Goal: Find specific page/section: Find specific page/section

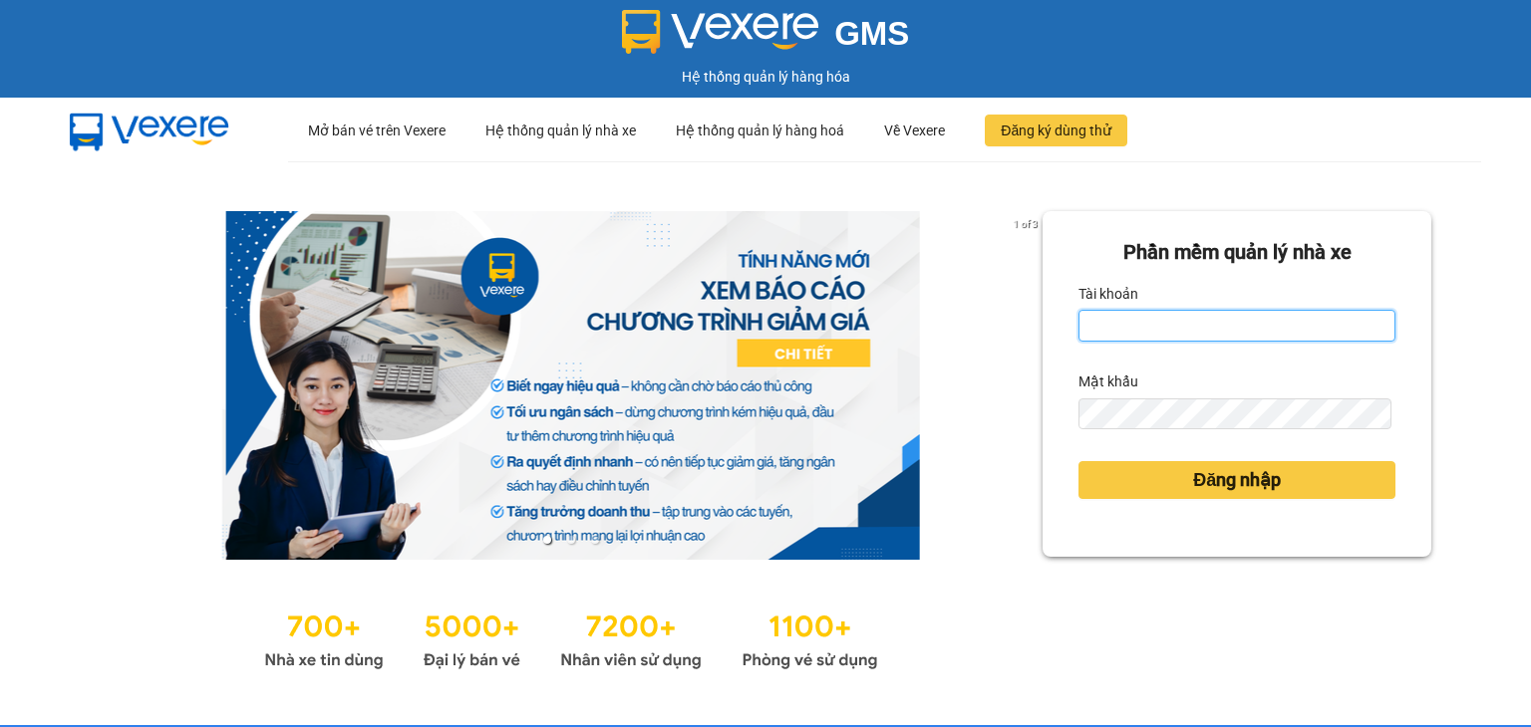
click at [1149, 317] on input "Tài khoản" at bounding box center [1236, 326] width 317 height 32
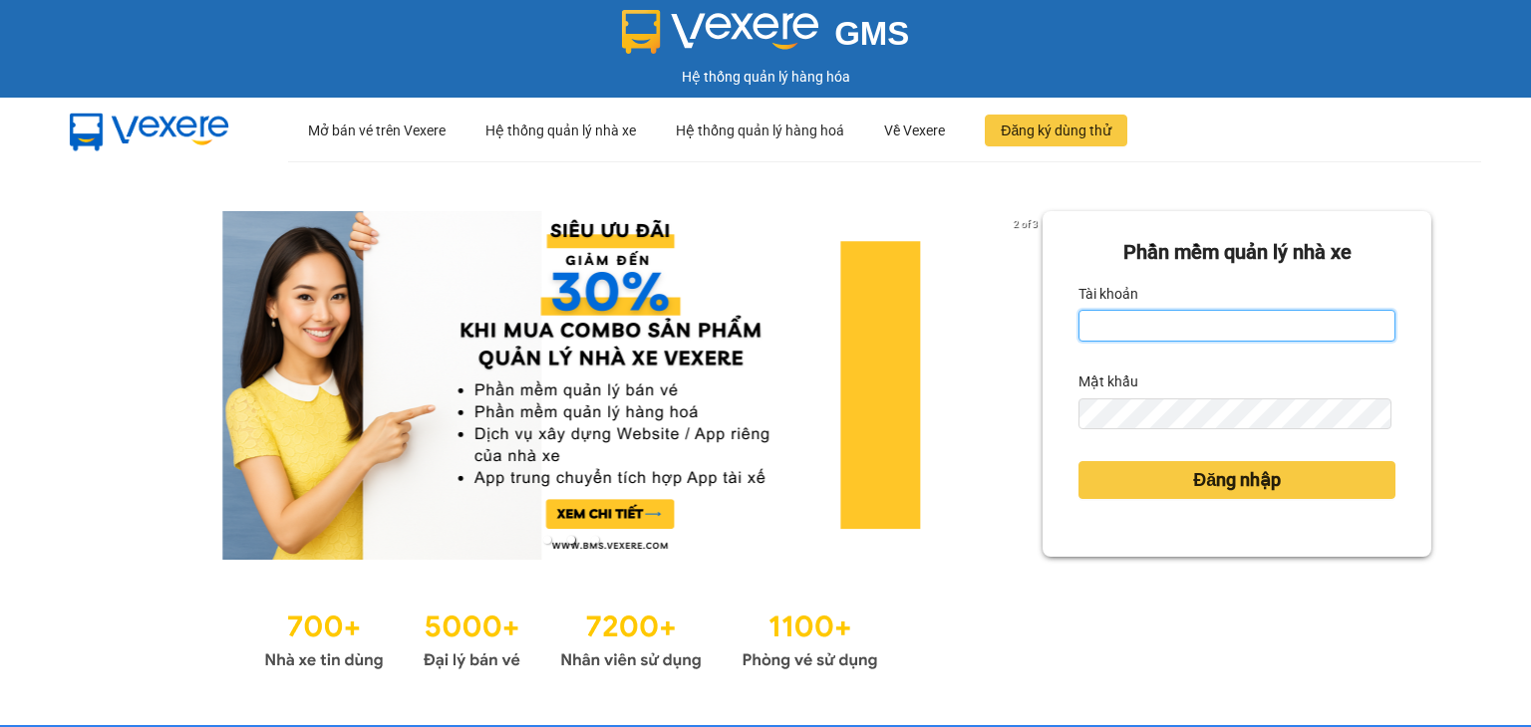
click at [1132, 331] on input "Tài khoản" at bounding box center [1236, 326] width 317 height 32
click at [1078, 461] on button "Đăng nhập" at bounding box center [1236, 480] width 317 height 38
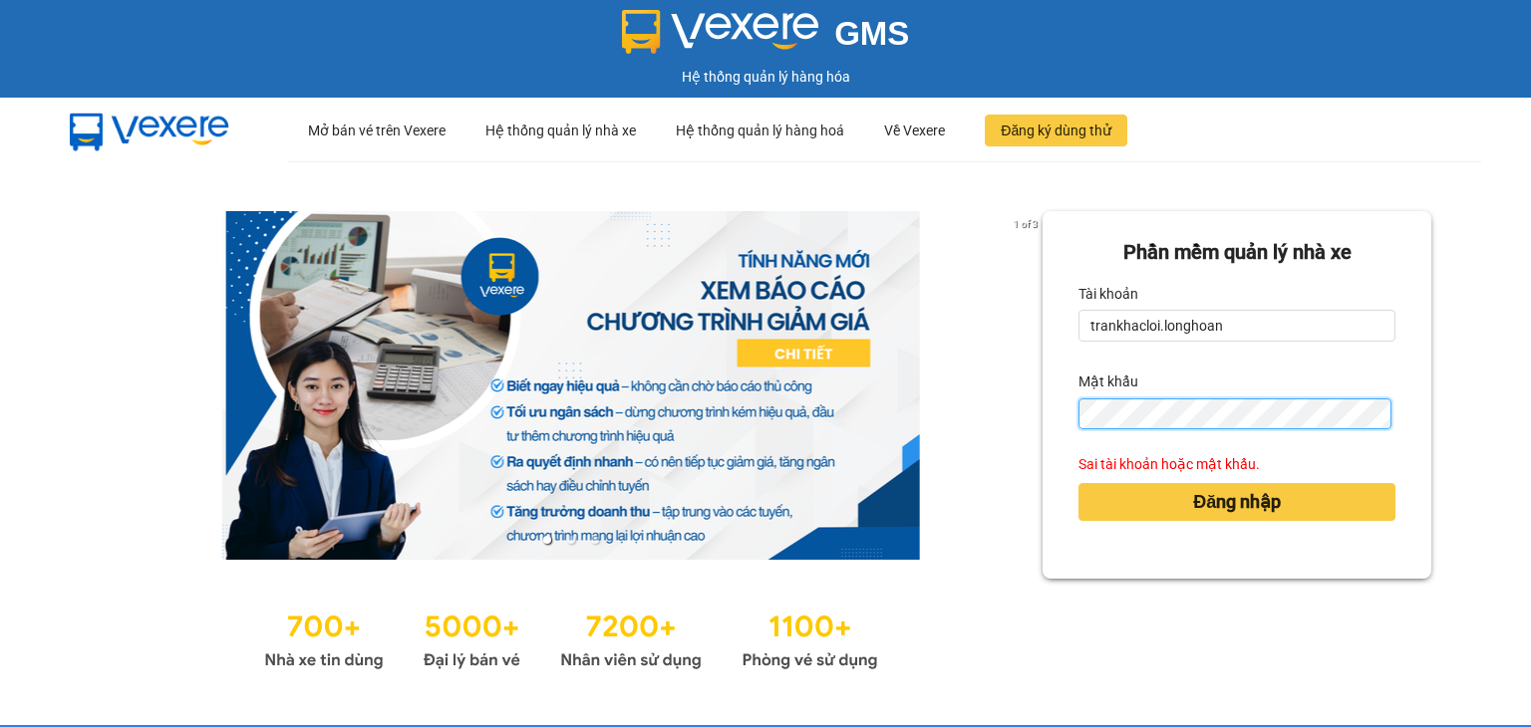
click at [1078, 483] on button "Đăng nhập" at bounding box center [1236, 502] width 317 height 38
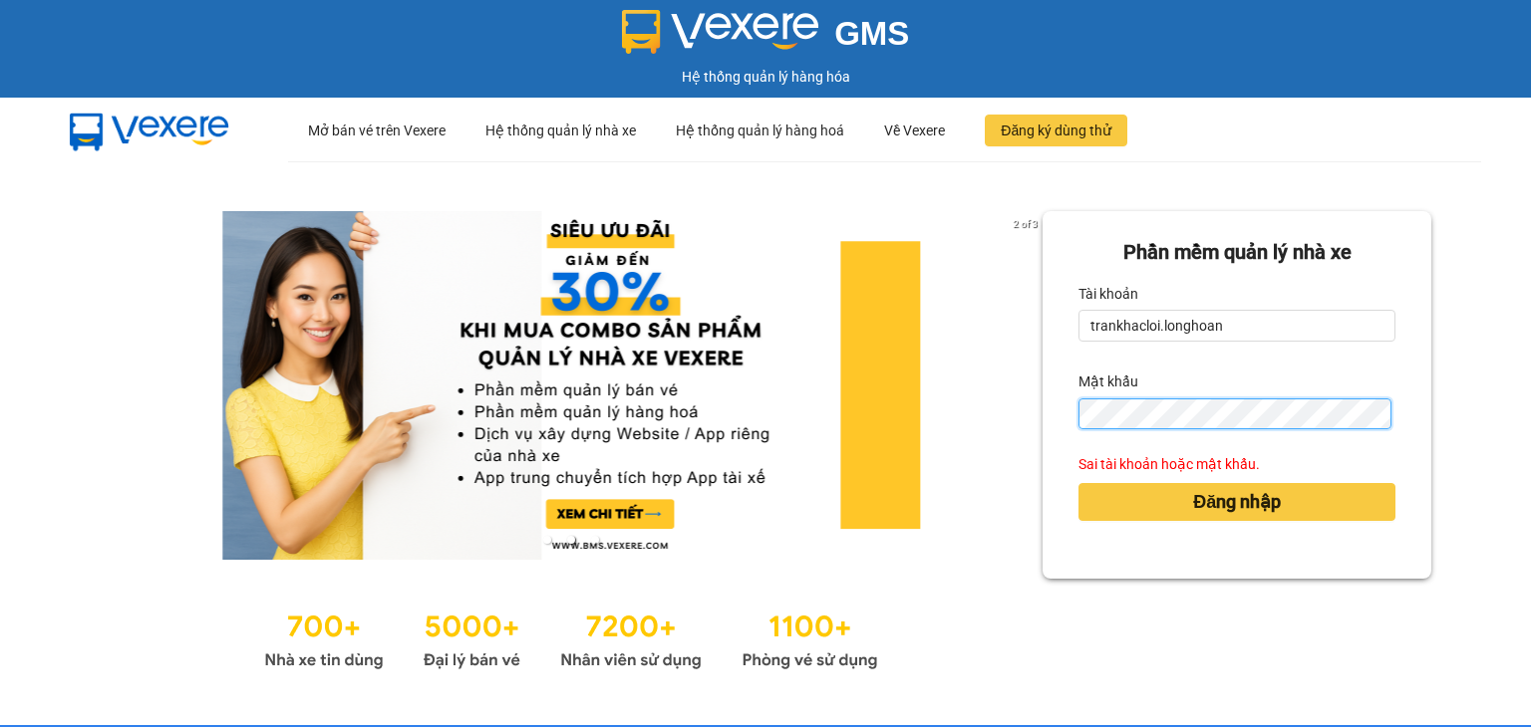
click at [1078, 483] on button "Đăng nhập" at bounding box center [1236, 502] width 317 height 38
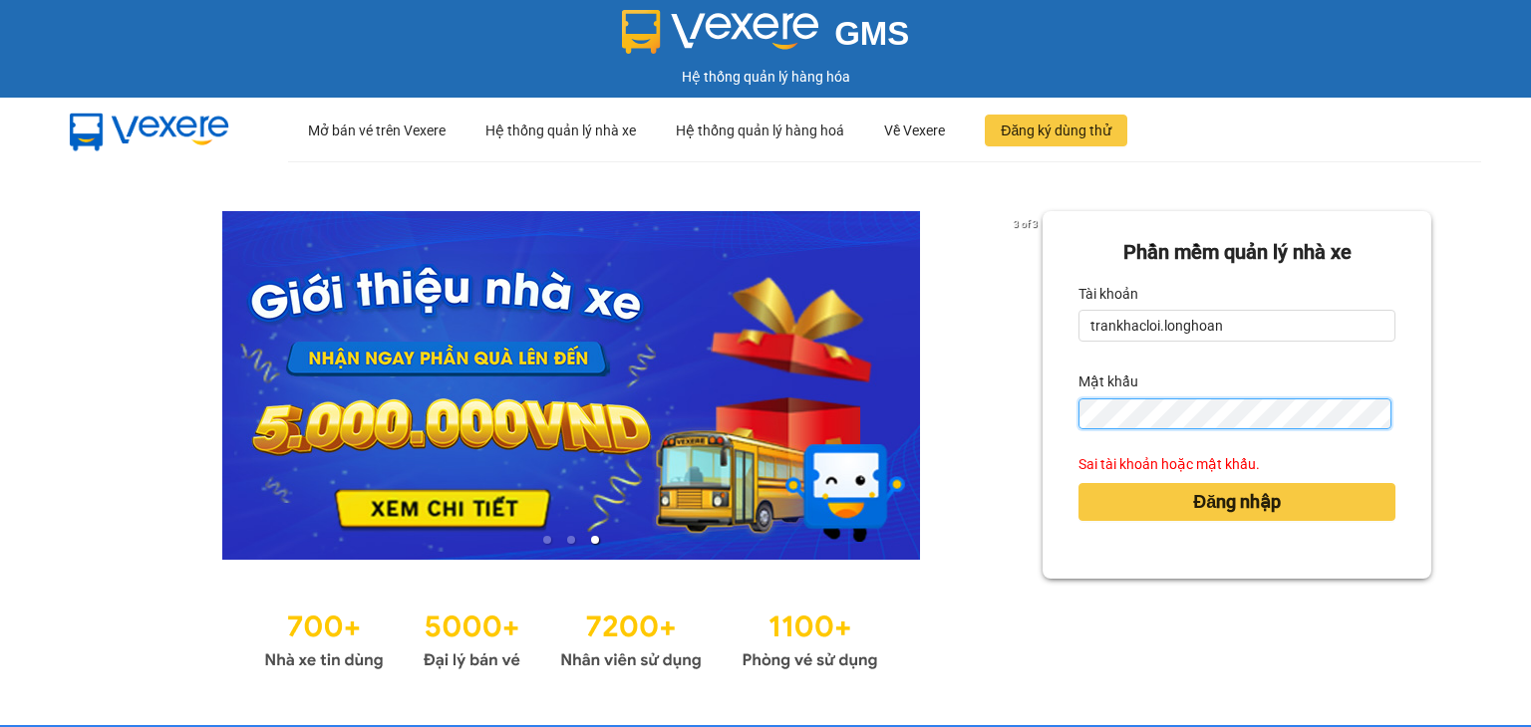
click at [1078, 483] on button "Đăng nhập" at bounding box center [1236, 502] width 317 height 38
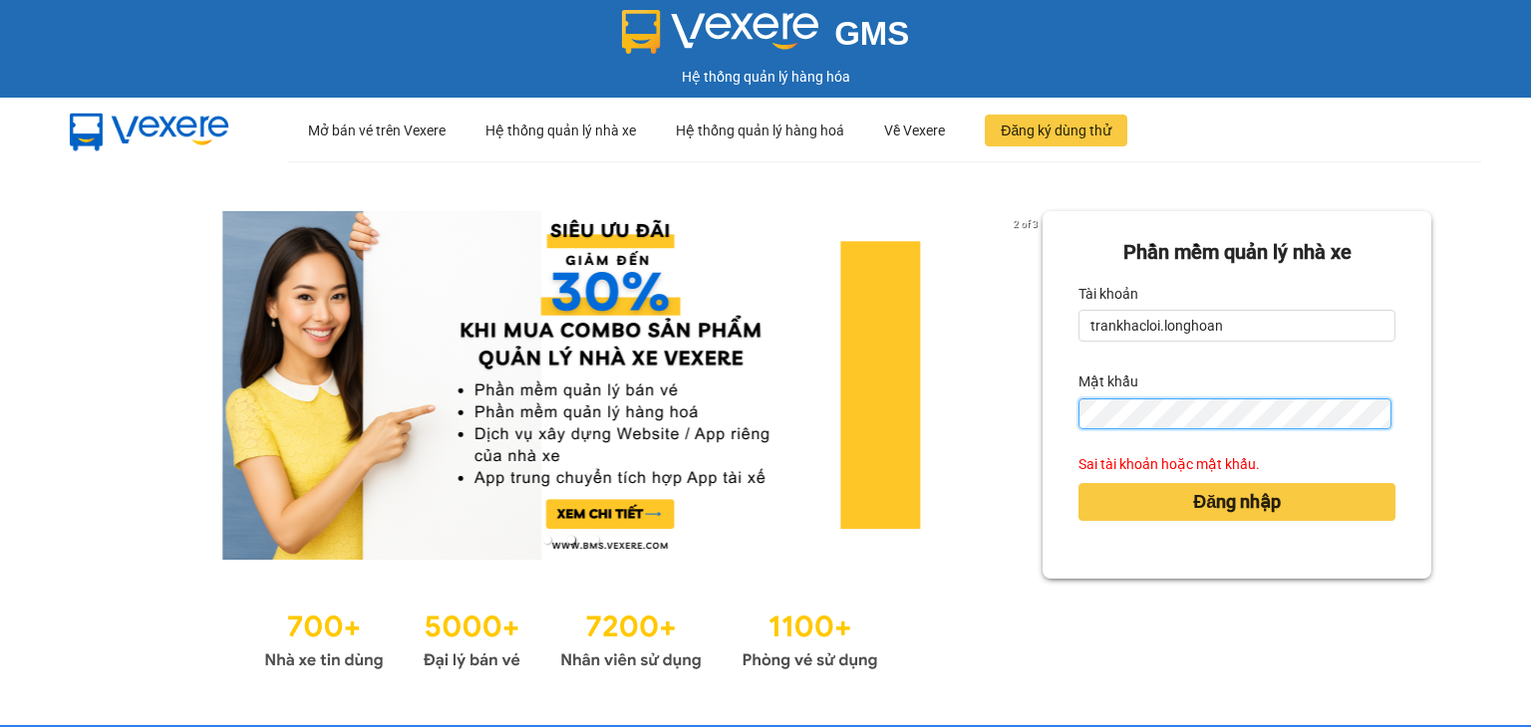
click at [1078, 483] on button "Đăng nhập" at bounding box center [1236, 502] width 317 height 38
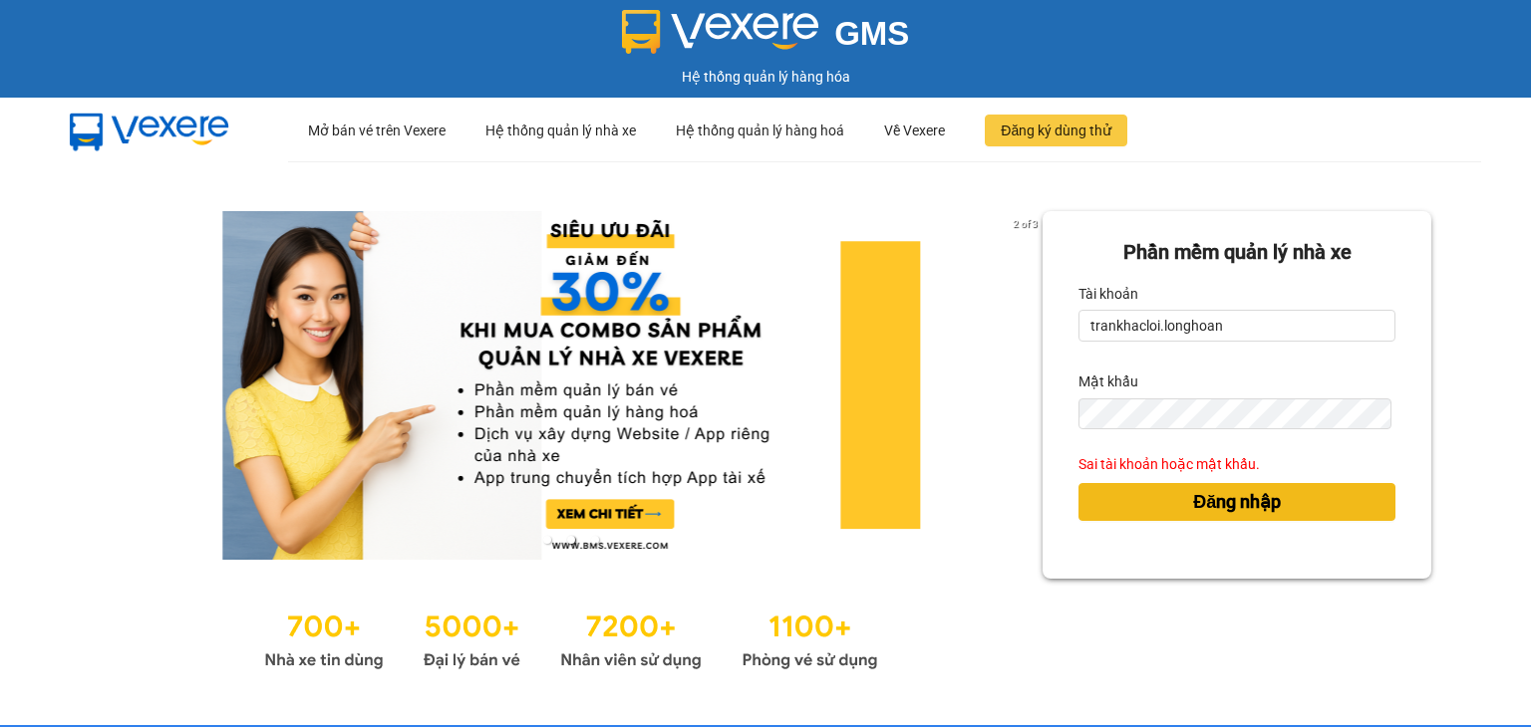
click at [1246, 517] on button "Đăng nhập" at bounding box center [1236, 502] width 317 height 38
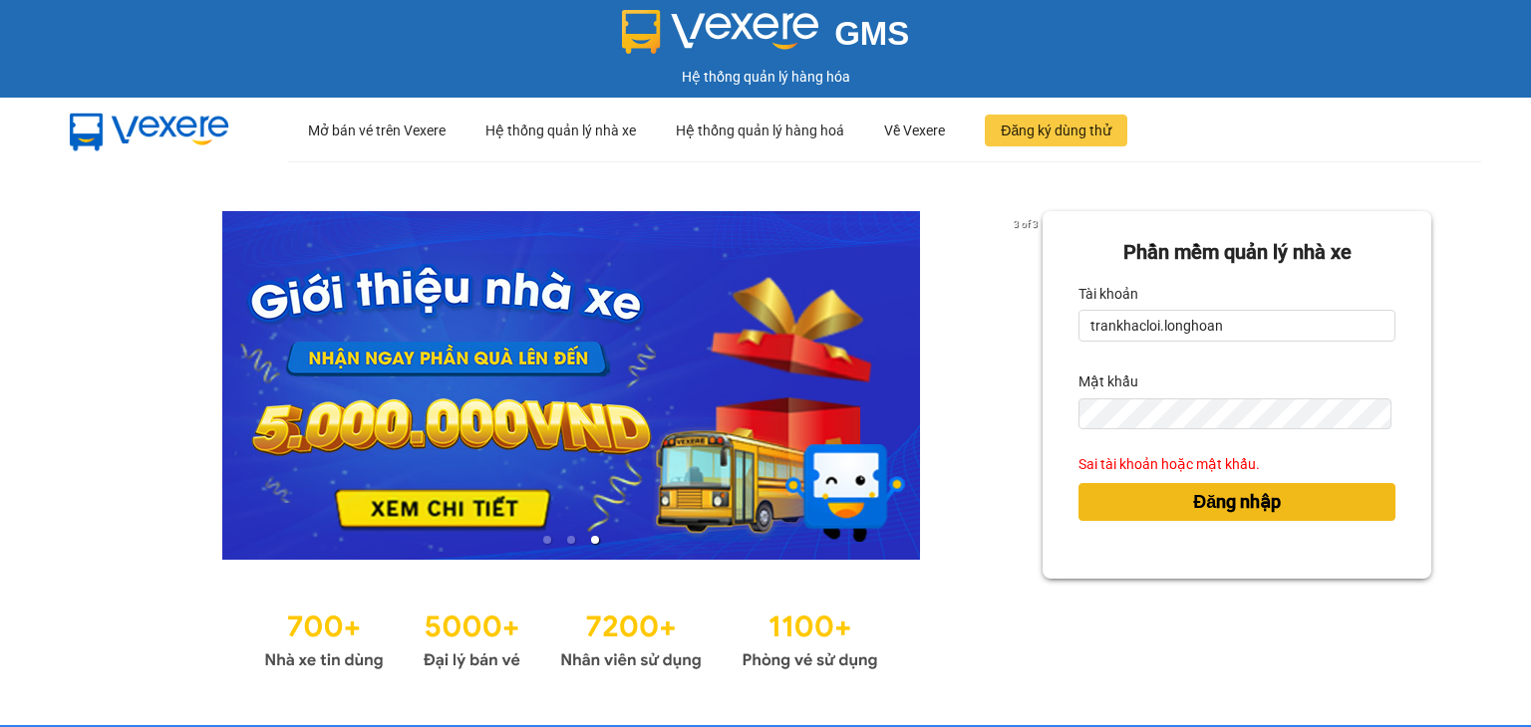
click at [1247, 516] on button "Đăng nhập" at bounding box center [1236, 502] width 317 height 38
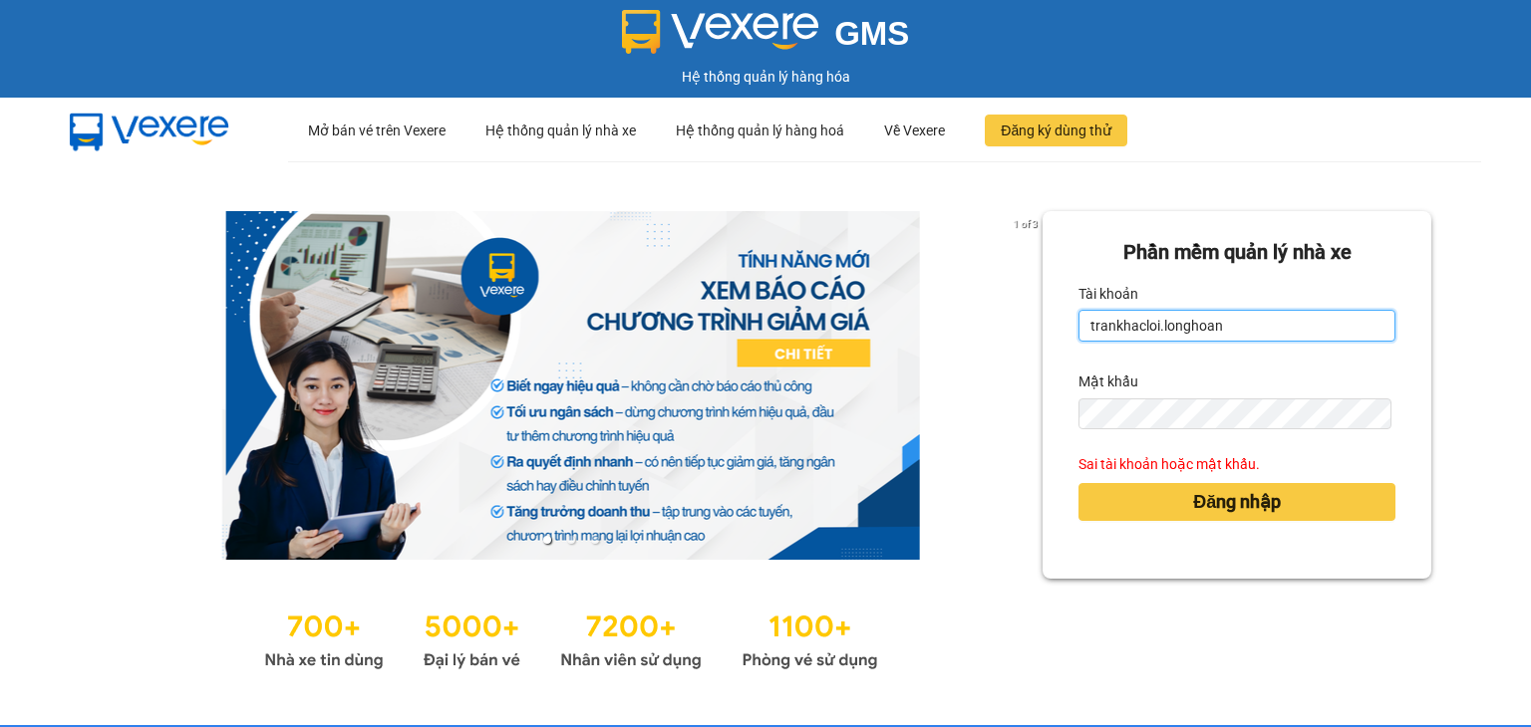
click at [1141, 330] on input "trankhacloi.longhoan" at bounding box center [1236, 326] width 317 height 32
paste input "Nghiemvanthang"
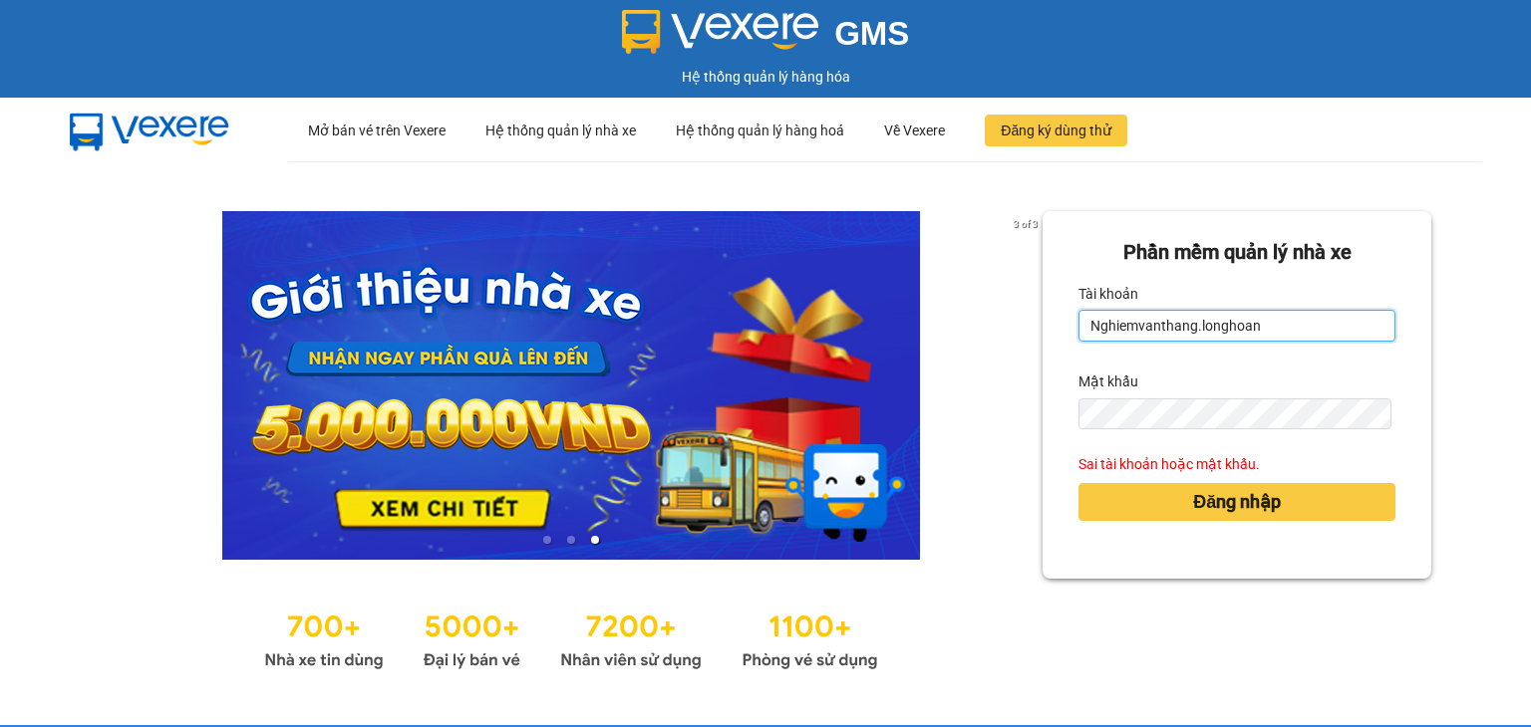
click at [1110, 328] on input "Nghiemvanthang.longhoan" at bounding box center [1236, 326] width 317 height 32
type input "t"
type input "trankhacloi.longhoan"
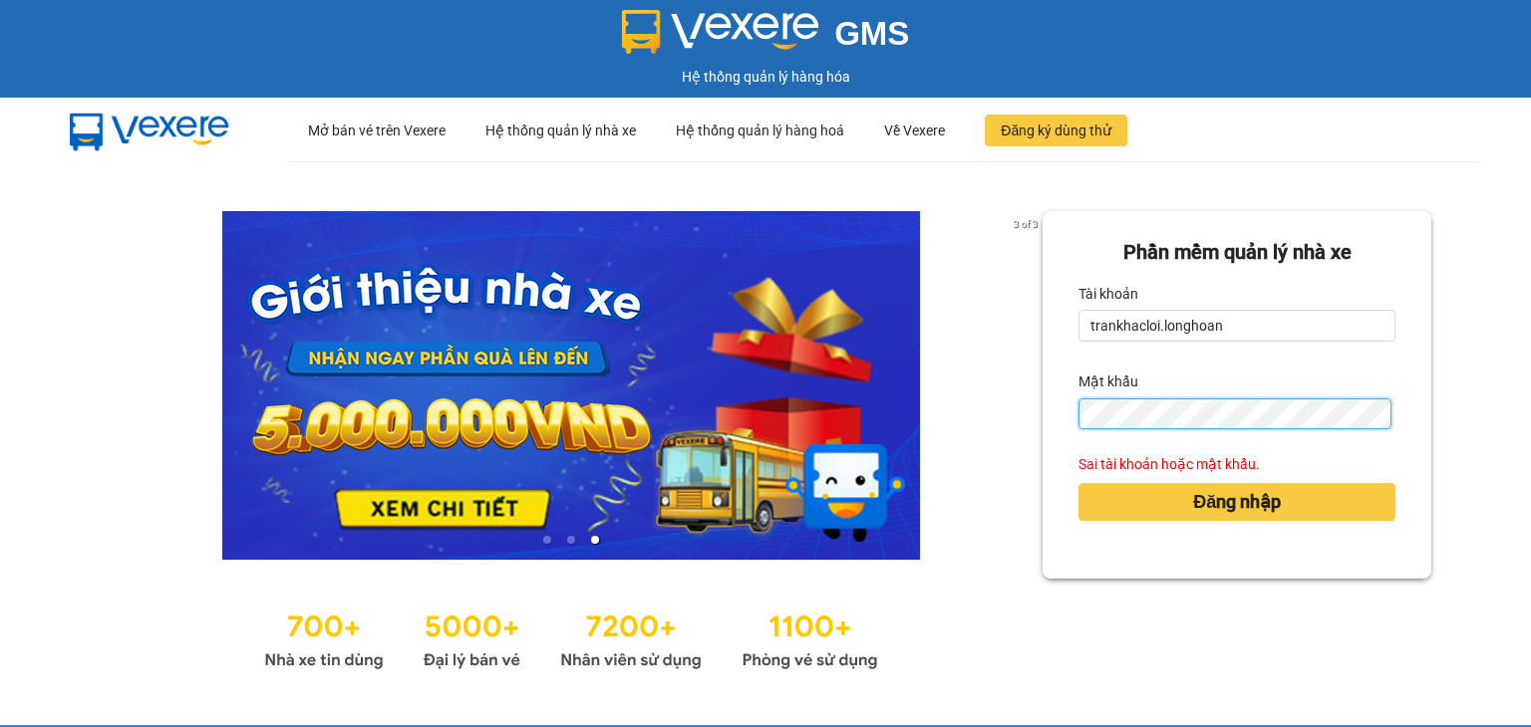
click at [1078, 483] on button "Đăng nhập" at bounding box center [1236, 502] width 317 height 38
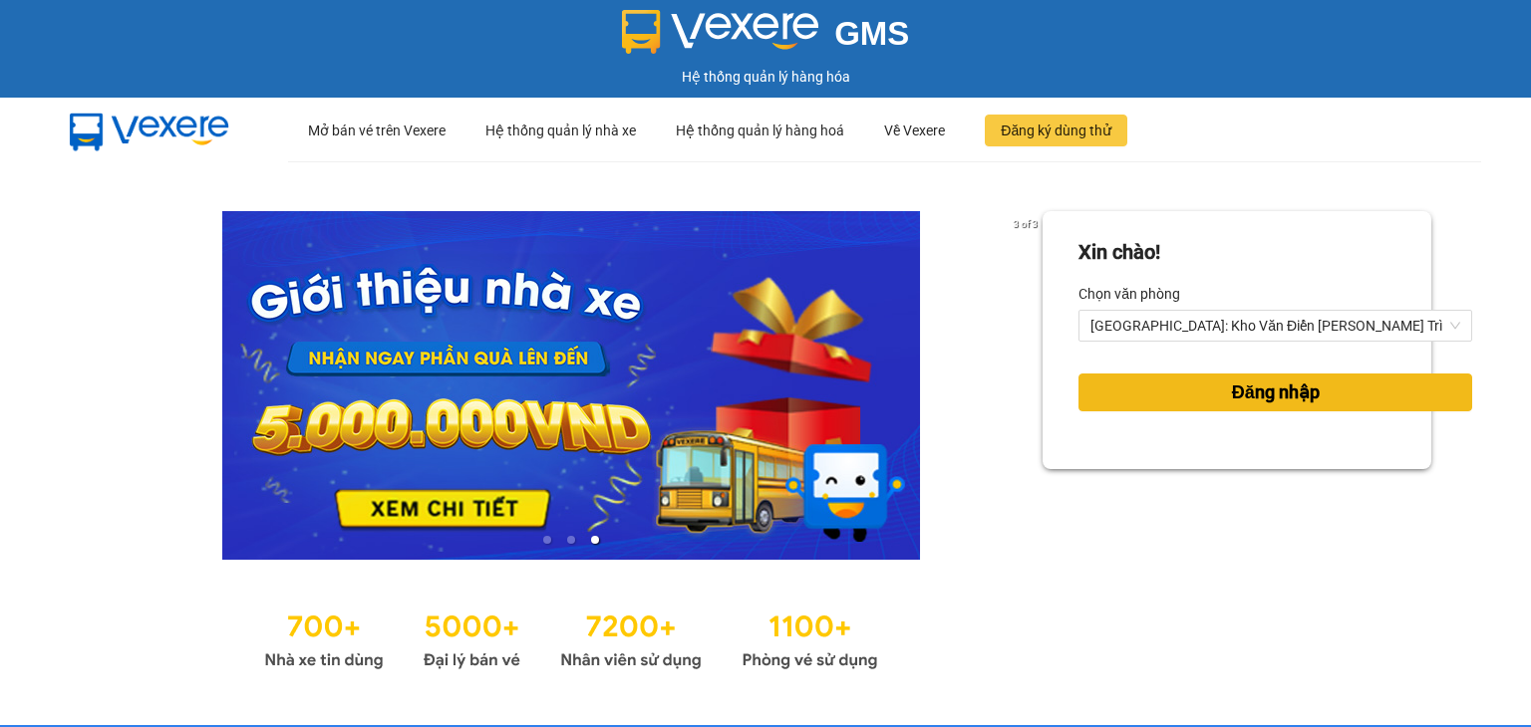
click at [1128, 392] on button "Đăng nhập" at bounding box center [1275, 393] width 394 height 38
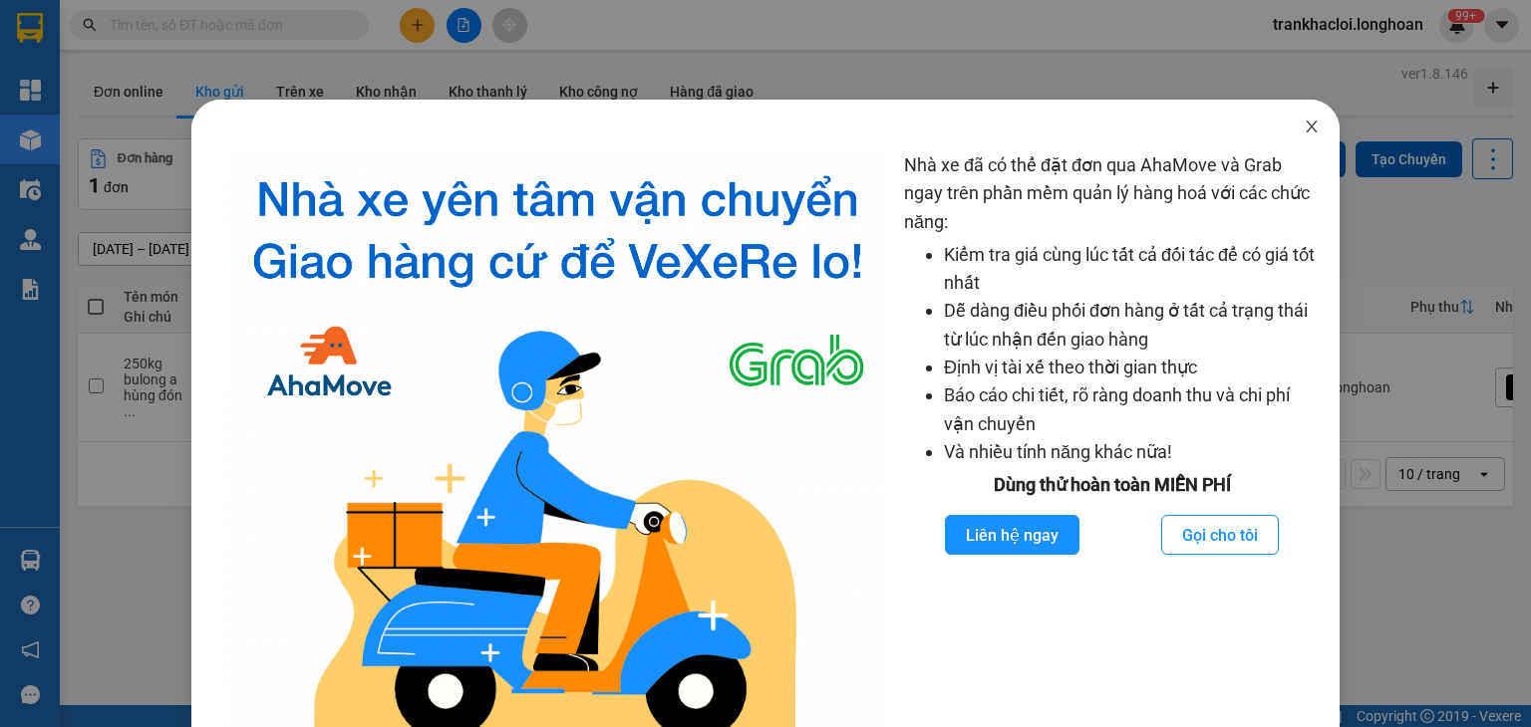
click at [1303, 125] on icon "close" at bounding box center [1311, 127] width 16 height 16
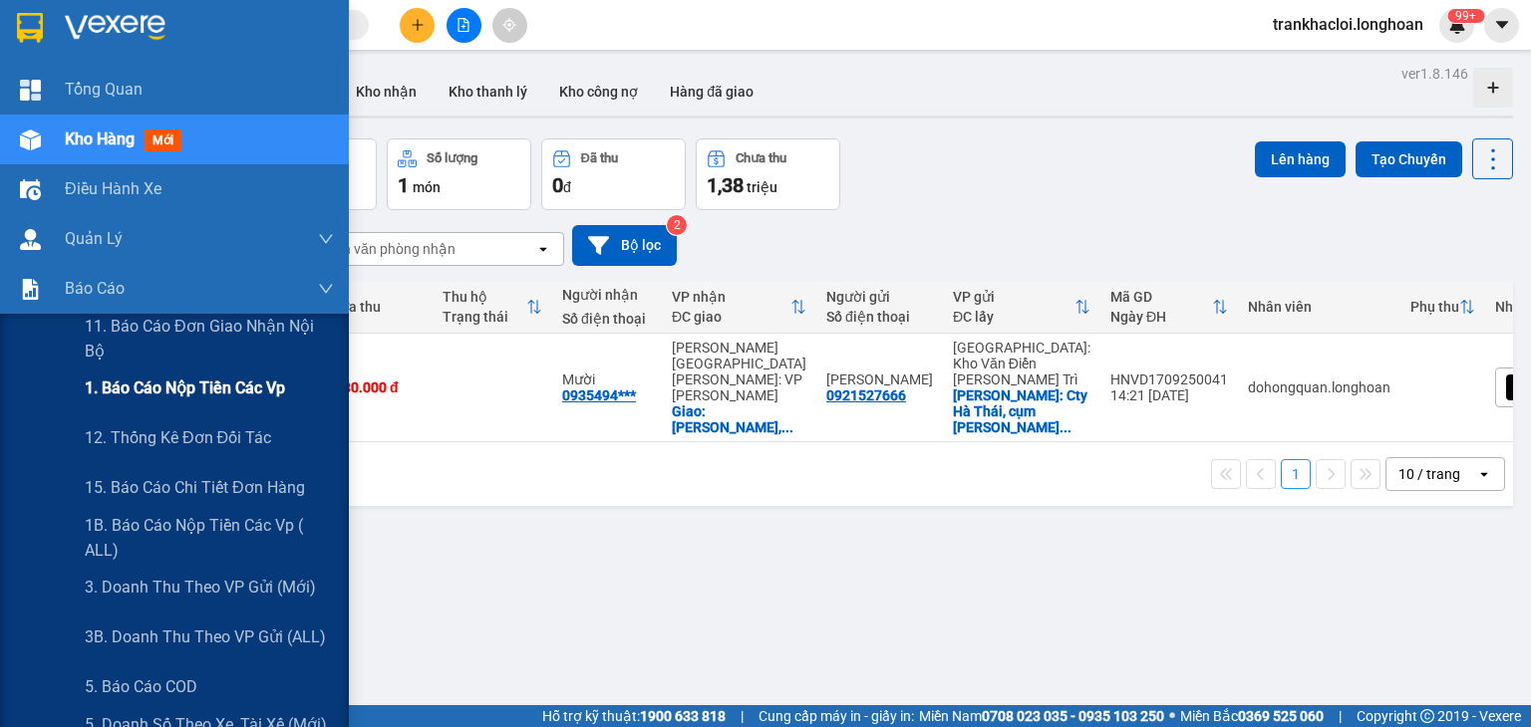
click at [134, 376] on span "1. Báo cáo nộp tiền các vp" at bounding box center [185, 388] width 200 height 25
